Goal: Check status: Check status

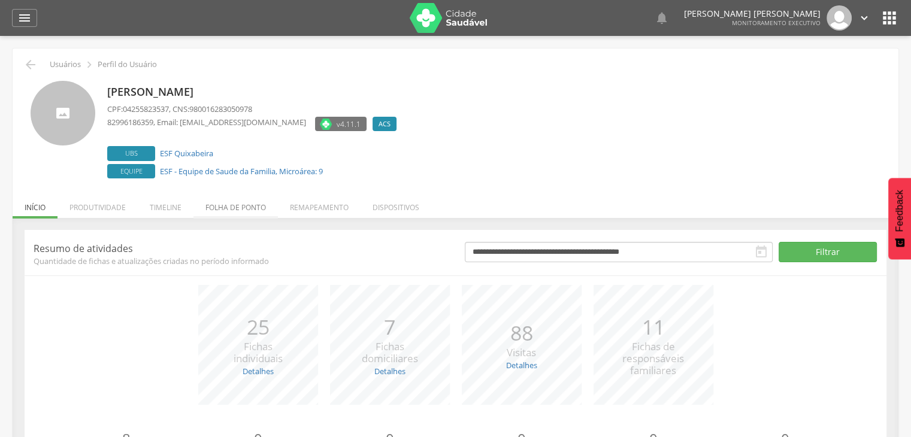
click at [214, 206] on li "Folha de ponto" at bounding box center [235, 204] width 84 height 28
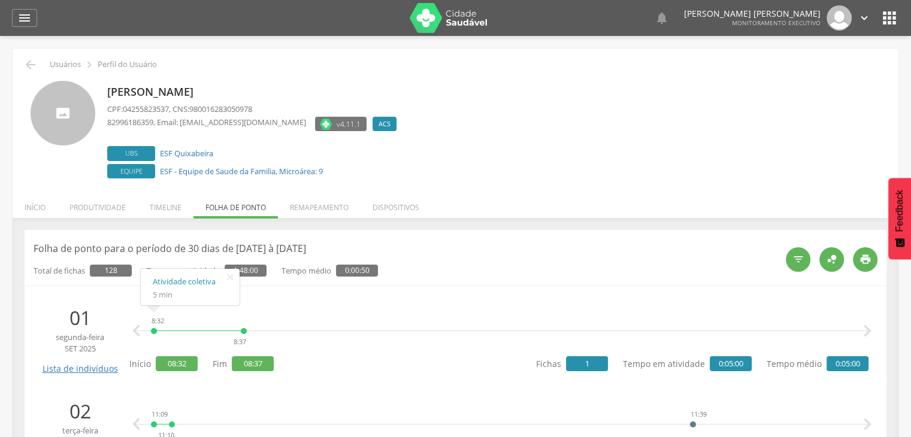
click at [369, 326] on div "8:32 8:37 Atividade coletiva 5 min   " at bounding box center [501, 331] width 733 height 36
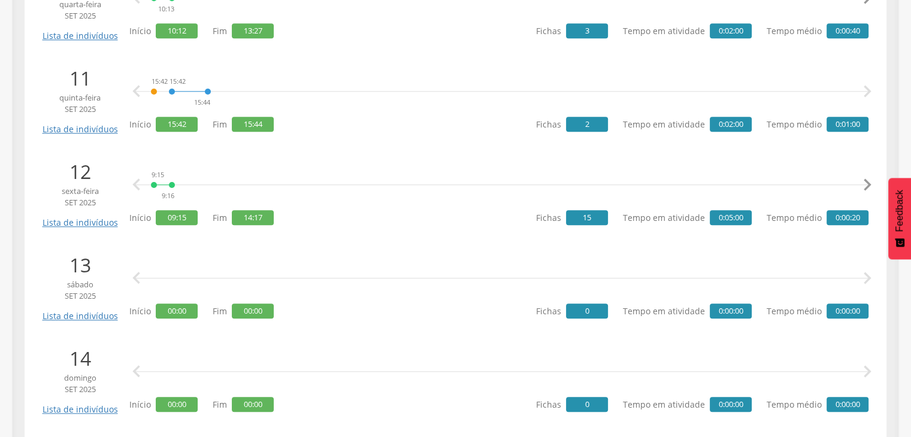
scroll to position [1150, 0]
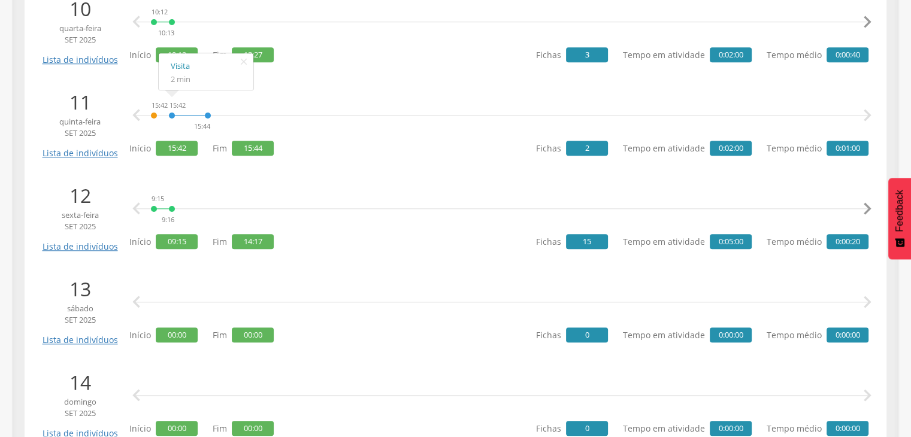
drag, startPoint x: 652, startPoint y: 392, endPoint x: 752, endPoint y: 60, distance: 346.5
click at [752, 60] on div "Fichas 3 Tempo em atividade 0:02:00 Tempo médio 0:00:40" at bounding box center [702, 54] width 332 height 23
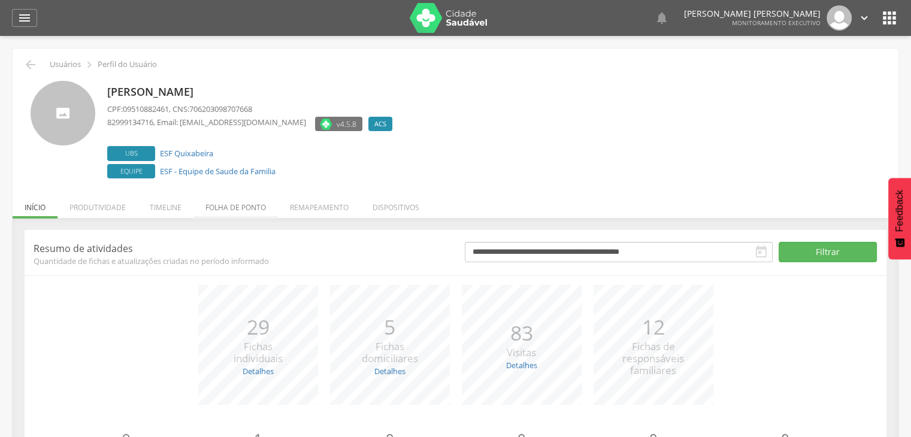
click at [210, 204] on li "Folha de ponto" at bounding box center [235, 204] width 84 height 28
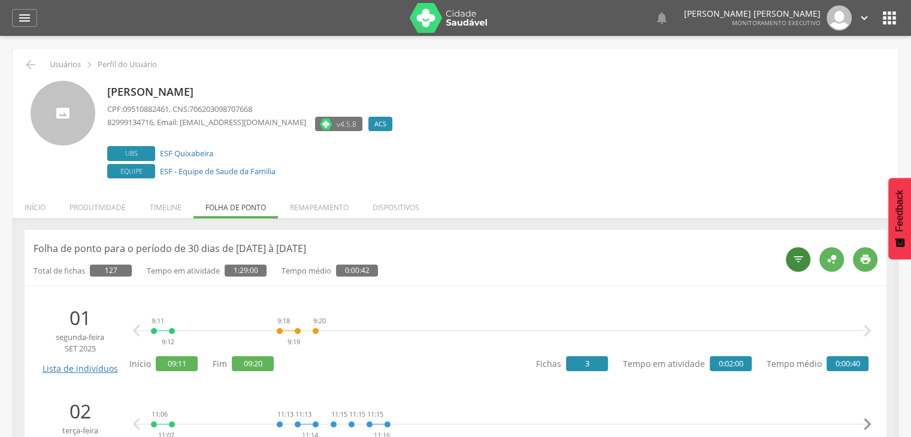
click at [801, 259] on icon "" at bounding box center [798, 259] width 12 height 12
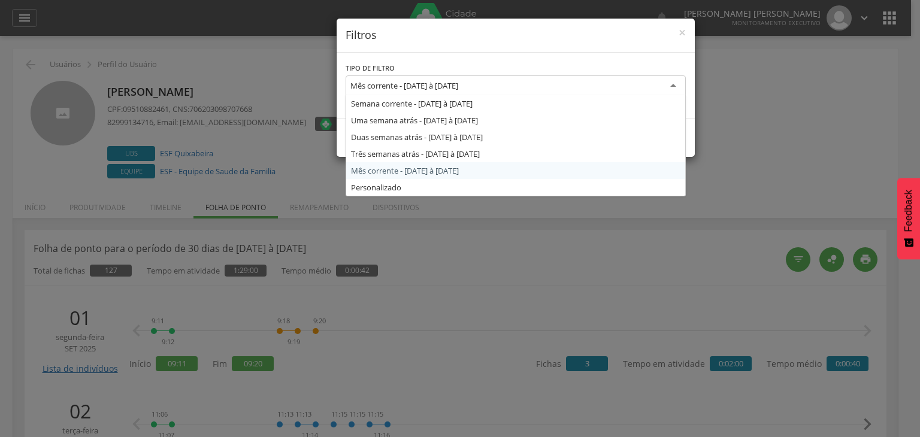
click at [386, 83] on div "Mês corrente - [DATE] à [DATE]" at bounding box center [404, 85] width 108 height 11
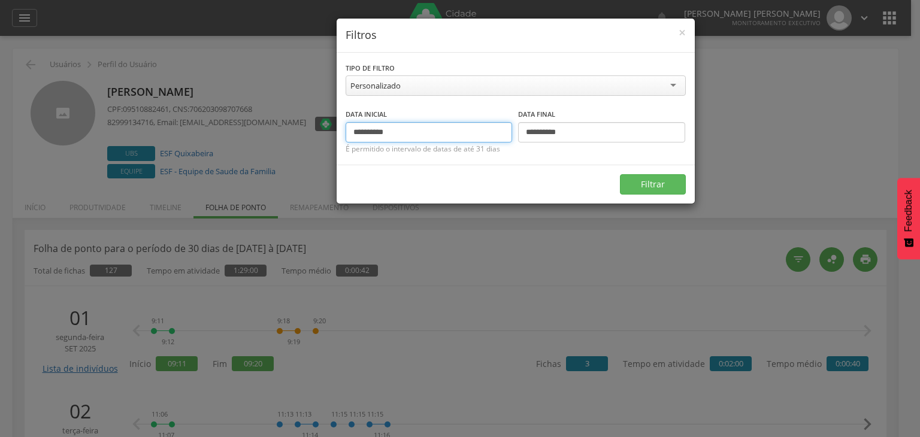
click at [362, 126] on input "**********" at bounding box center [428, 132] width 167 height 20
type input "**********"
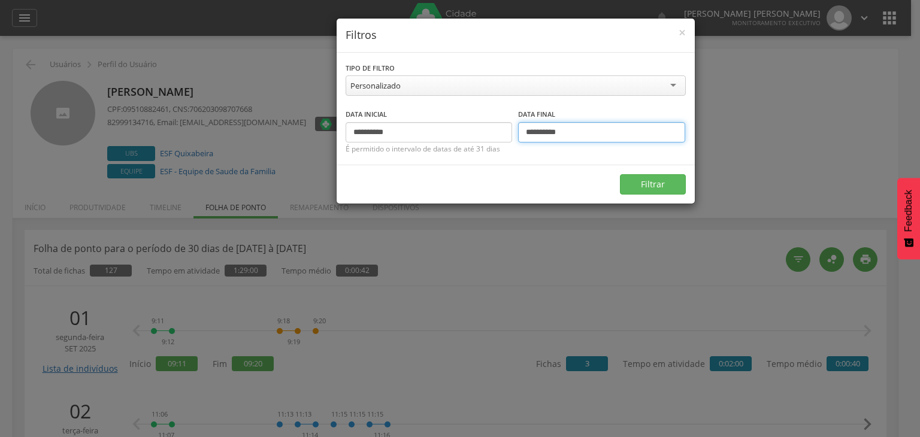
type input "**********"
click at [620, 174] on button "Filtrar" at bounding box center [653, 184] width 66 height 20
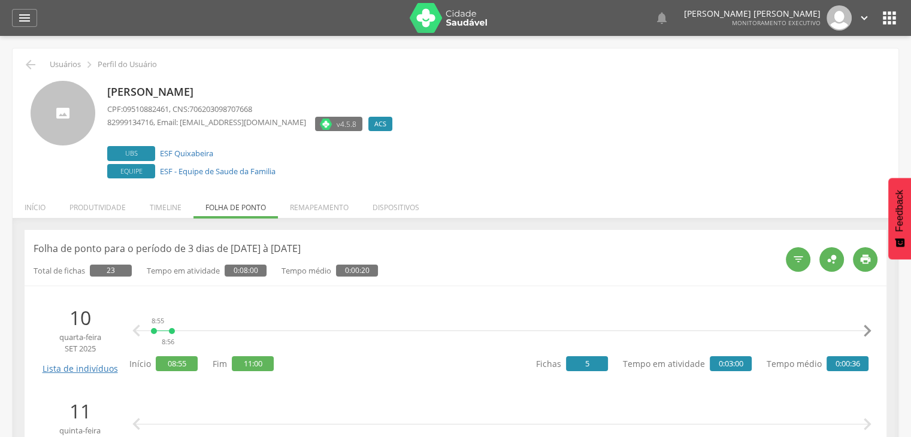
click at [410, 340] on div "8:55 8:56 10:56 10:57 10:58 10:59 10:59 11:00" at bounding box center [501, 331] width 703 height 36
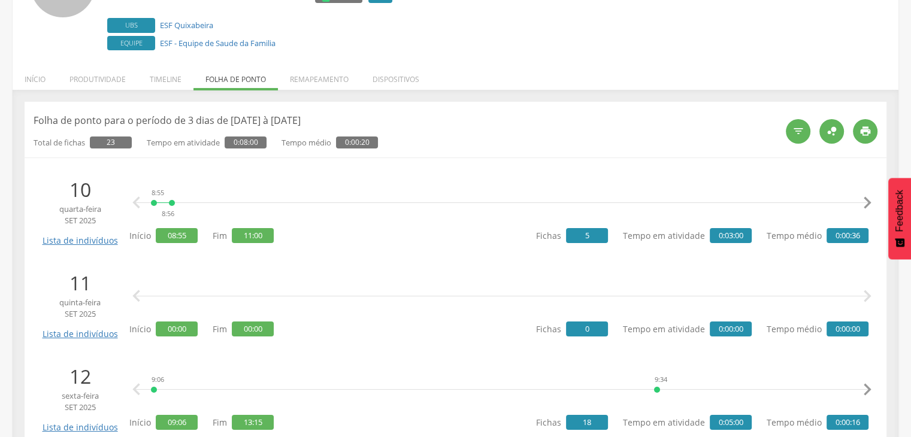
scroll to position [163, 0]
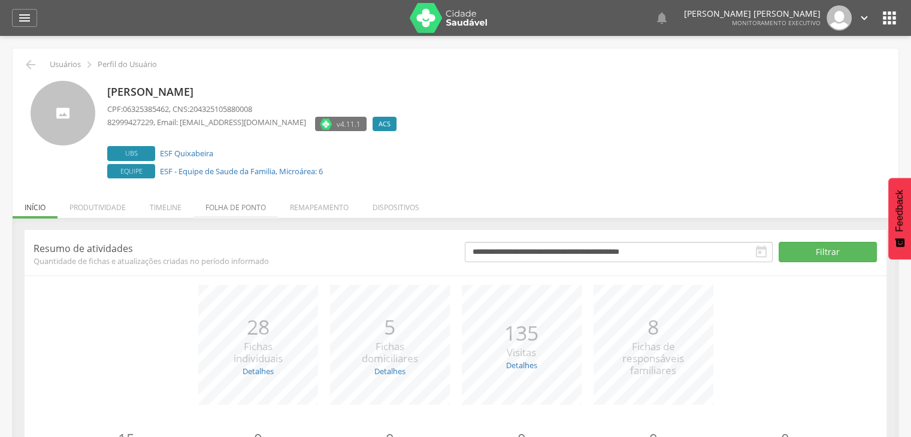
click at [228, 216] on li "Folha de ponto" at bounding box center [235, 204] width 84 height 28
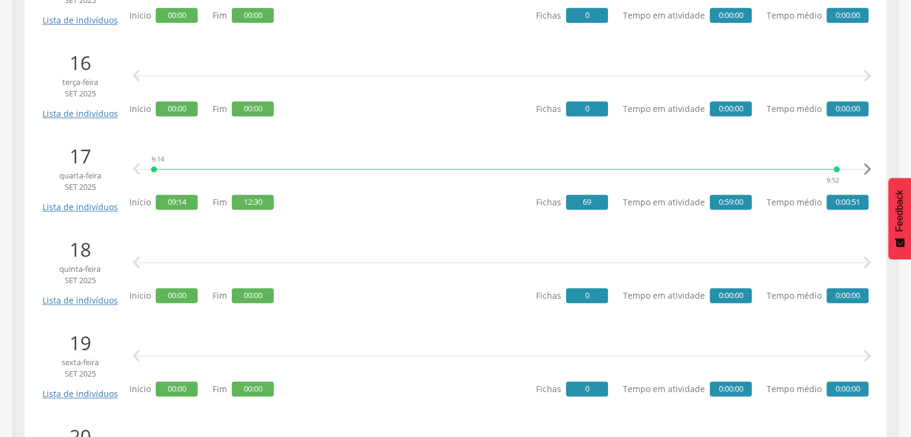
scroll to position [1274, 0]
